Goal: Task Accomplishment & Management: Manage account settings

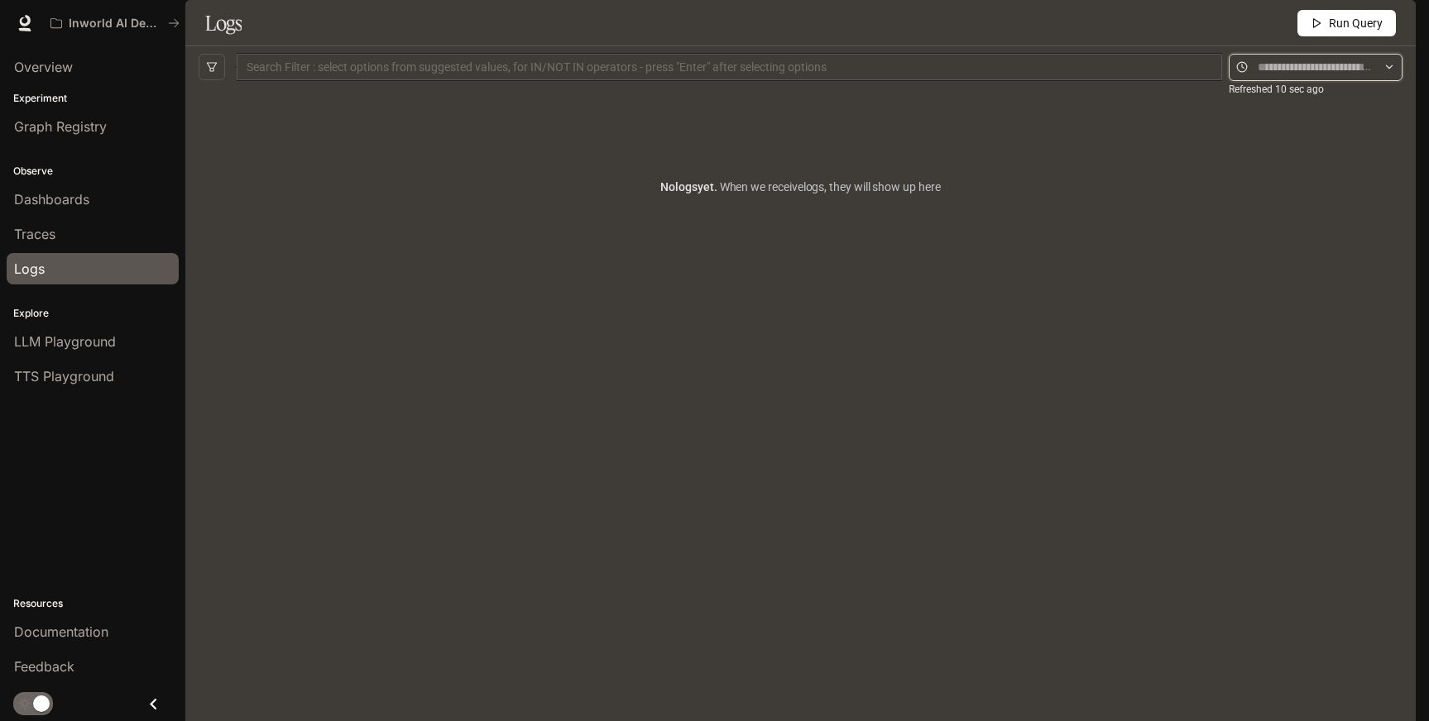
click at [1280, 76] on input "text" at bounding box center [1316, 67] width 116 height 18
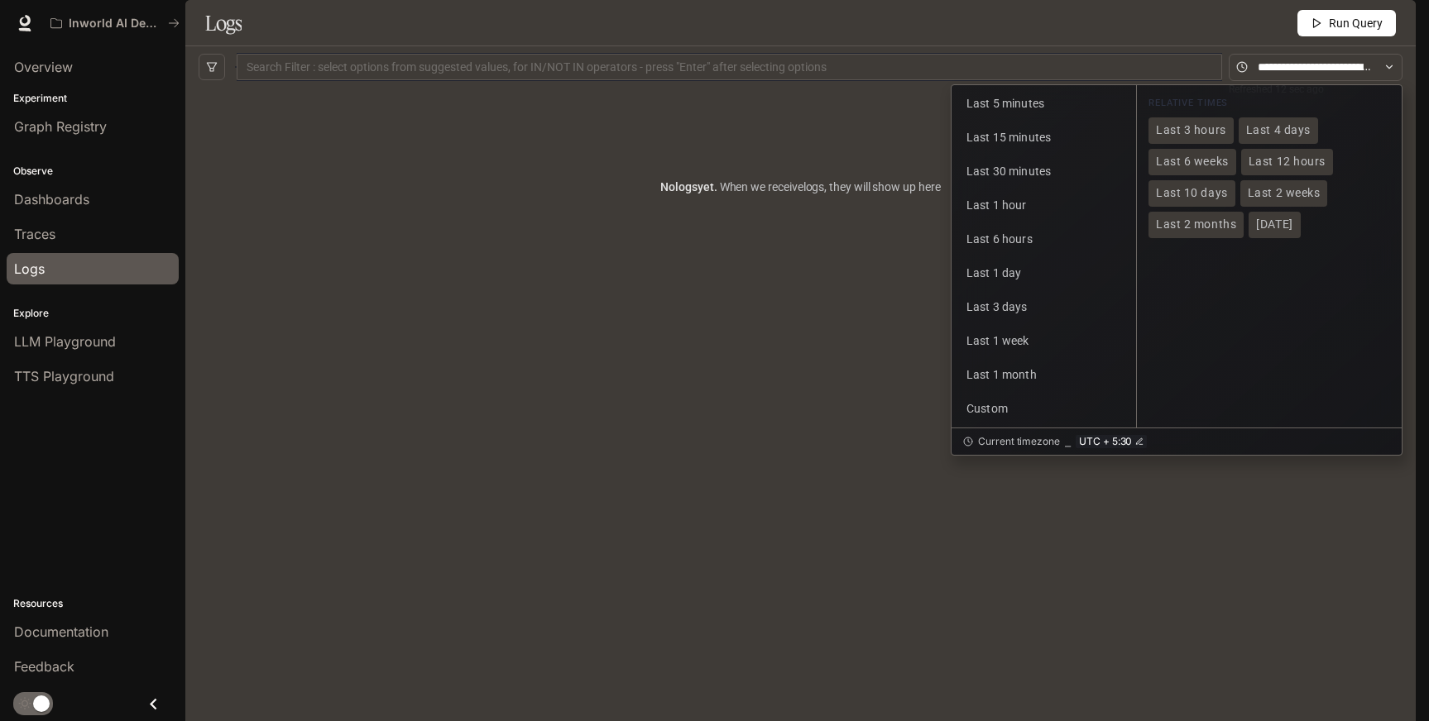
click at [777, 420] on div "No logs yet. When we receive logs , they will show up here" at bounding box center [801, 377] width 1204 height 579
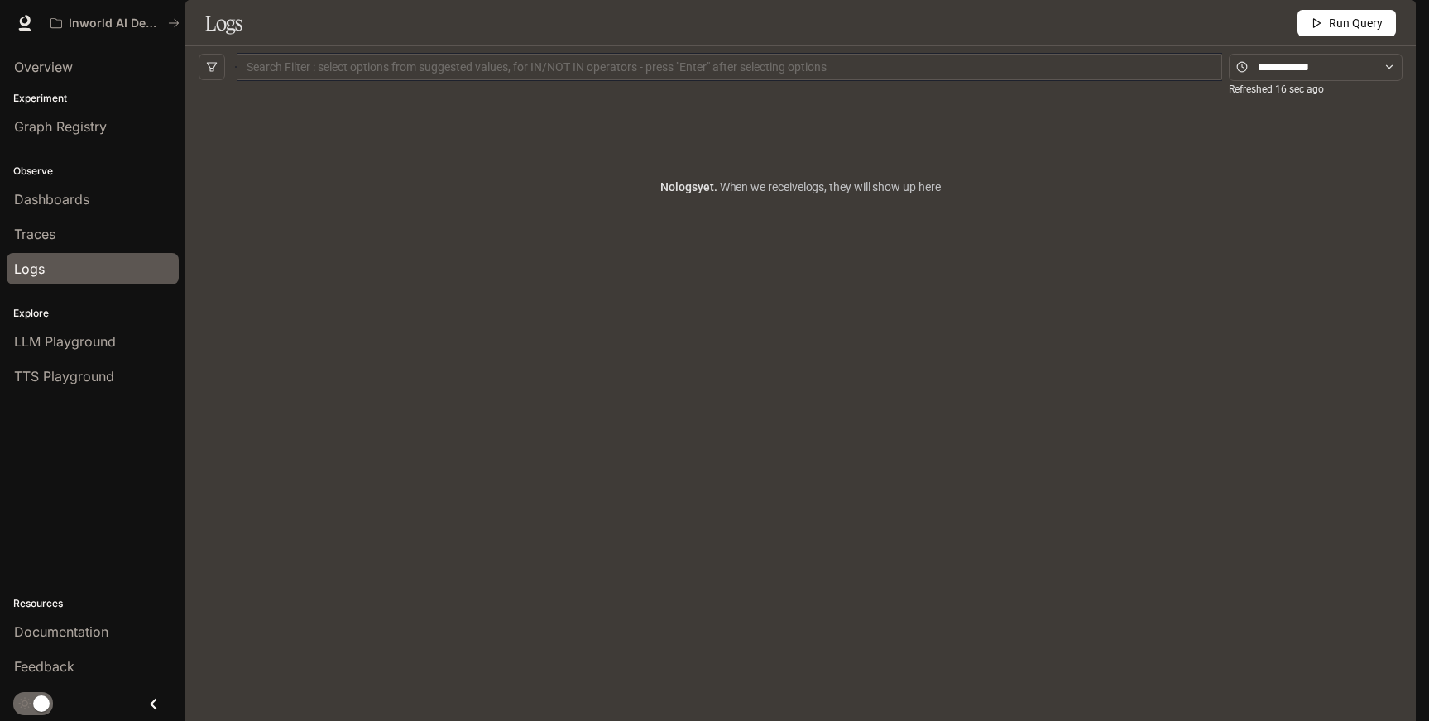
click at [1393, 28] on icon "button" at bounding box center [1392, 23] width 13 height 13
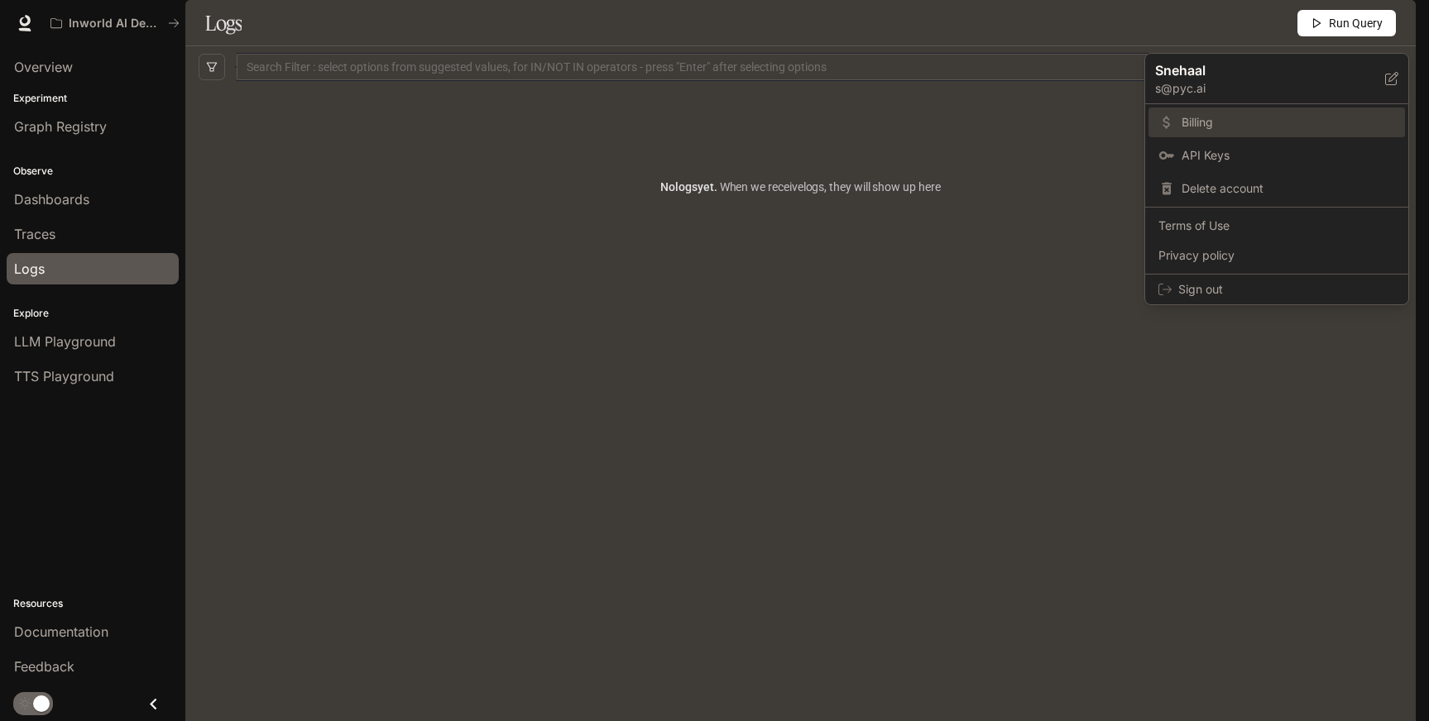
click at [1195, 125] on span "Billing" at bounding box center [1287, 122] width 213 height 17
